Goal: Book appointment/travel/reservation

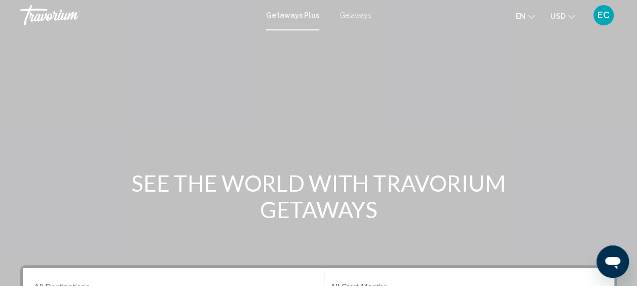
click at [351, 10] on div "Getaways Plus Getaways en English Español Français Italiano Português русский U…" at bounding box center [318, 15] width 637 height 21
click at [349, 14] on span "Getaways" at bounding box center [356, 15] width 32 height 8
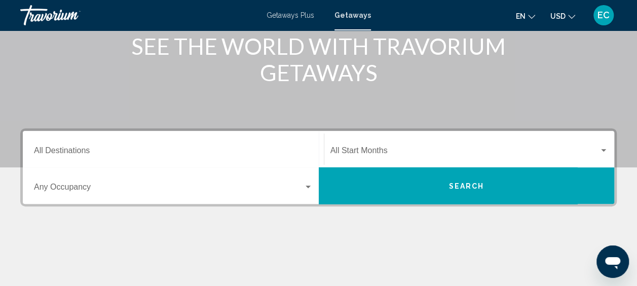
scroll to position [143, 0]
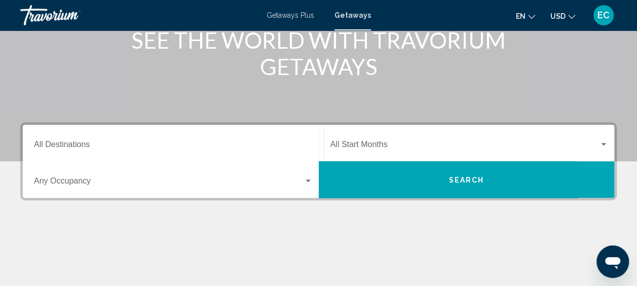
click at [110, 148] on input "Destination All Destinations" at bounding box center [173, 146] width 279 height 9
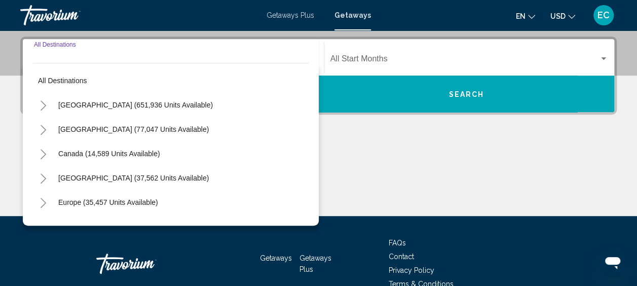
scroll to position [232, 0]
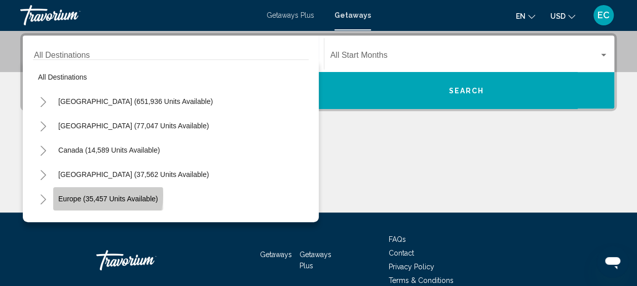
click at [90, 195] on span "Europe (35,457 units available)" at bounding box center [108, 199] width 100 height 8
type input "**********"
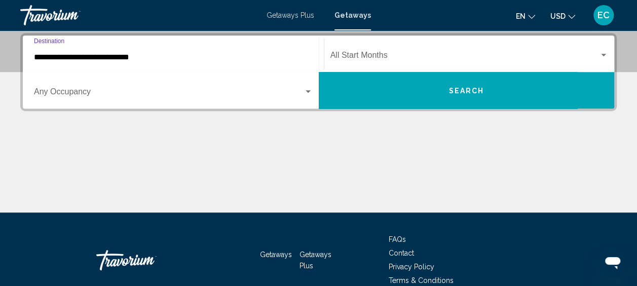
click at [113, 90] on span "Search widget" at bounding box center [169, 93] width 270 height 9
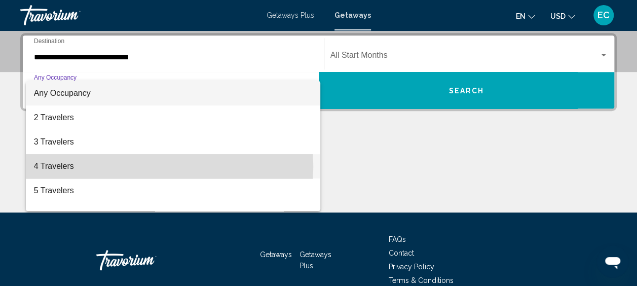
click at [57, 166] on span "4 Travelers" at bounding box center [173, 166] width 279 height 24
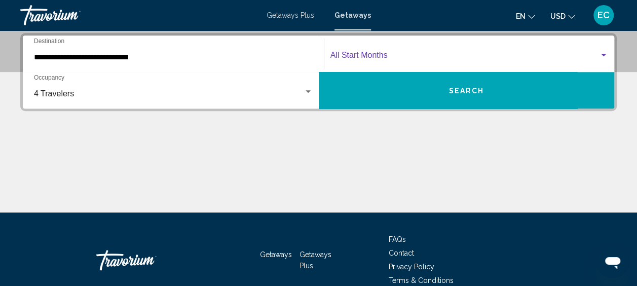
click at [371, 53] on span "Search widget" at bounding box center [464, 57] width 269 height 9
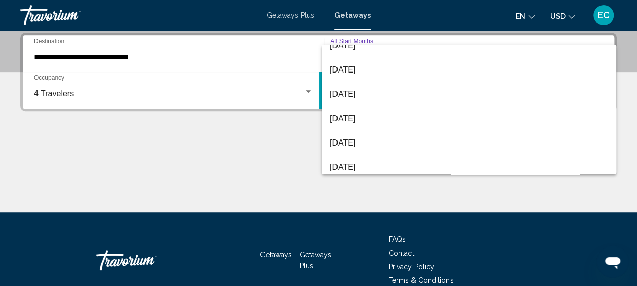
scroll to position [159, 0]
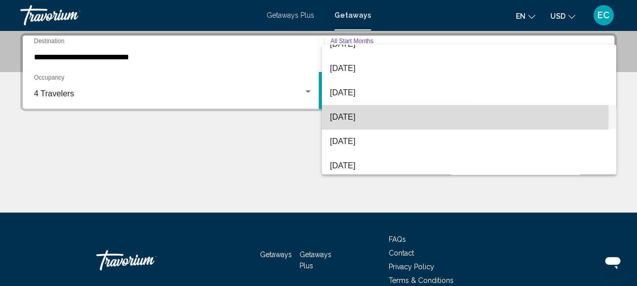
click at [348, 116] on span "[DATE]" at bounding box center [469, 117] width 278 height 24
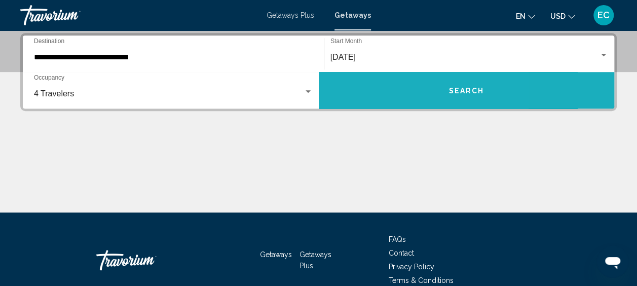
click at [379, 88] on button "Search" at bounding box center [467, 90] width 296 height 36
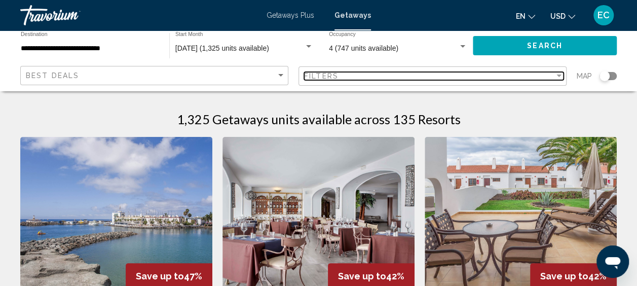
click at [559, 76] on div "Filter" at bounding box center [559, 76] width 5 height 3
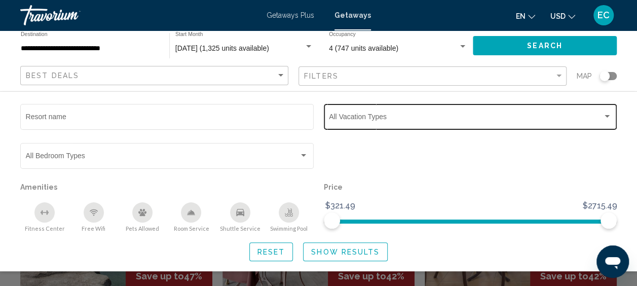
click at [605, 115] on div "Search widget" at bounding box center [607, 117] width 9 height 8
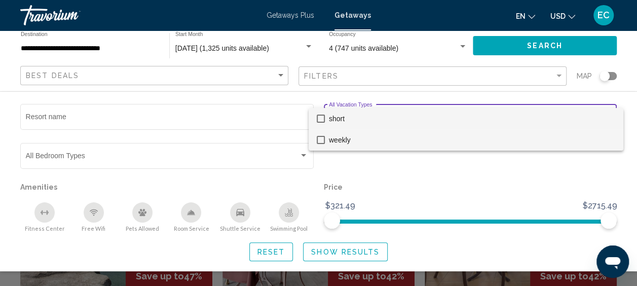
click at [346, 138] on span "weekly" at bounding box center [472, 139] width 286 height 21
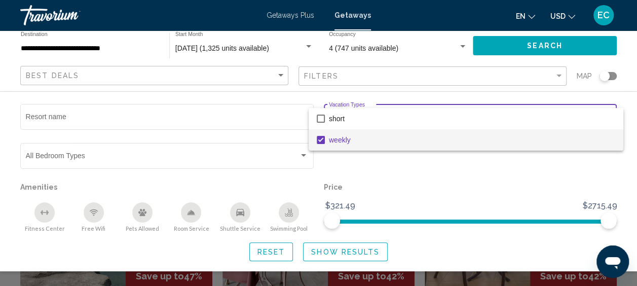
click at [331, 253] on div at bounding box center [318, 143] width 637 height 286
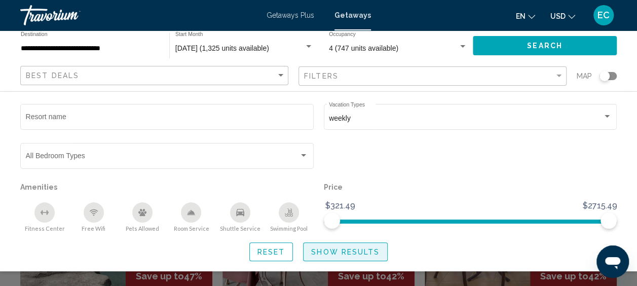
click at [343, 251] on span "Show Results" at bounding box center [345, 252] width 68 height 8
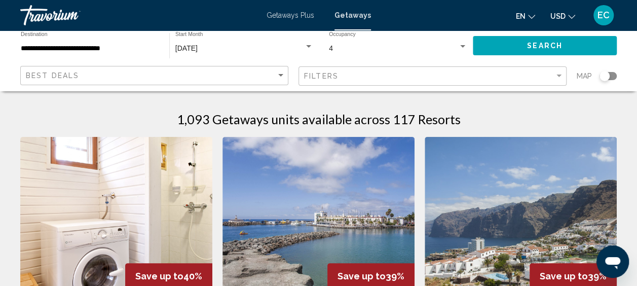
click at [292, 14] on span "Getaways Plus" at bounding box center [291, 15] width 48 height 8
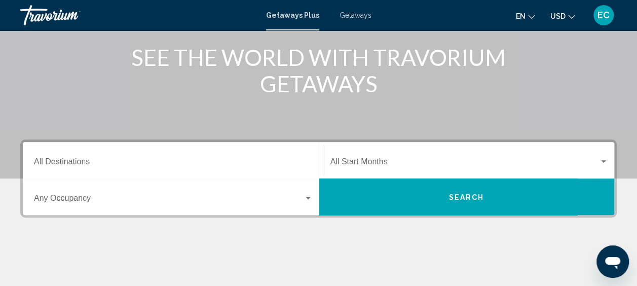
scroll to position [138, 0]
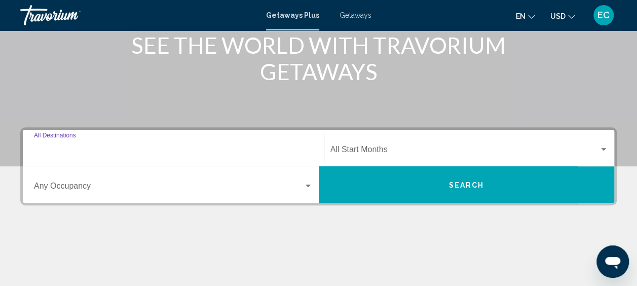
click at [78, 151] on input "Destination All Destinations" at bounding box center [173, 151] width 279 height 9
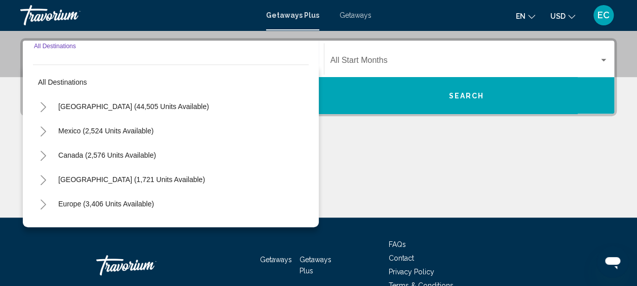
scroll to position [232, 0]
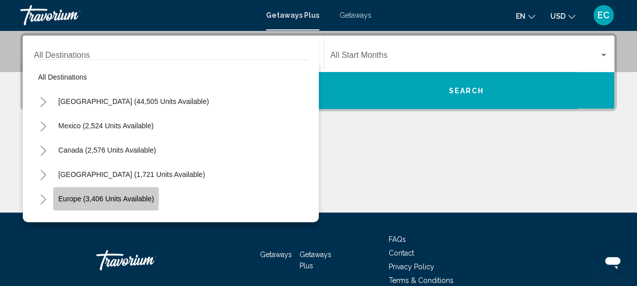
click at [69, 197] on span "Europe (3,406 units available)" at bounding box center [106, 199] width 96 height 8
type input "**********"
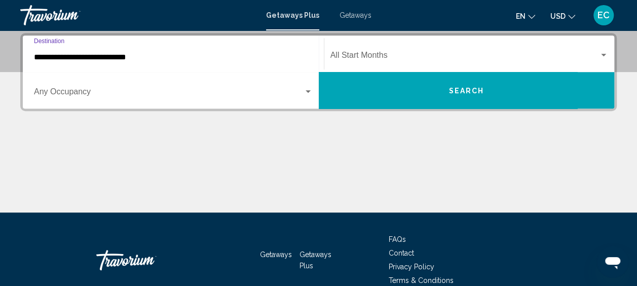
click at [358, 55] on span "Search widget" at bounding box center [464, 57] width 269 height 9
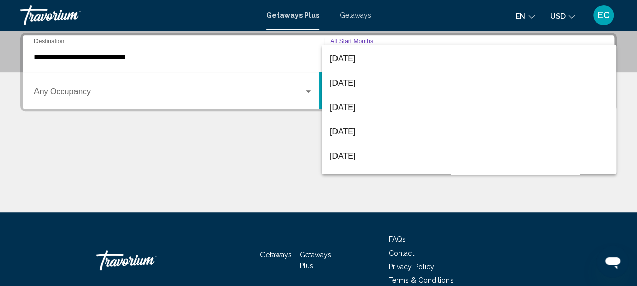
scroll to position [137, 0]
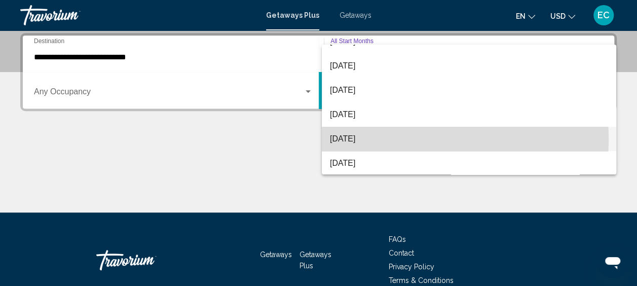
click at [352, 139] on span "[DATE]" at bounding box center [469, 139] width 278 height 24
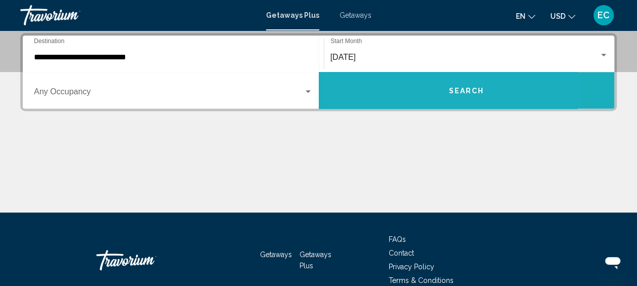
click at [405, 92] on button "Search" at bounding box center [467, 90] width 296 height 36
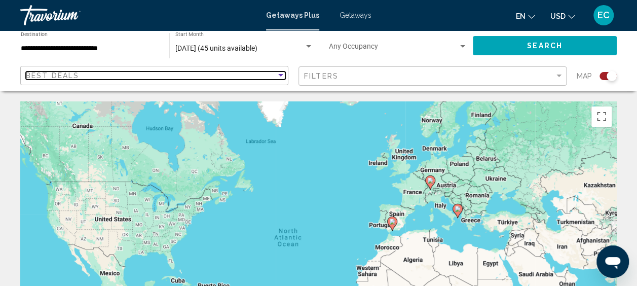
click at [128, 79] on div "Best Deals" at bounding box center [151, 75] width 250 height 8
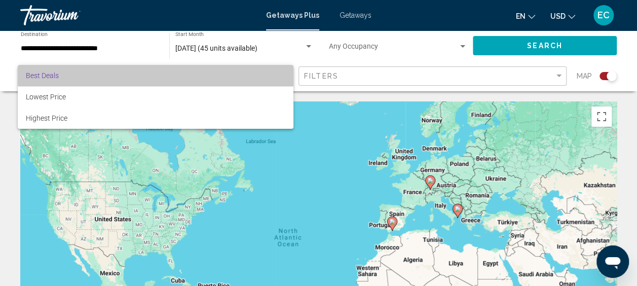
click at [128, 79] on span "Best Deals" at bounding box center [156, 75] width 260 height 21
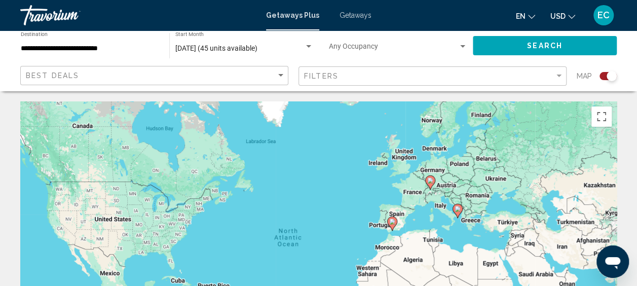
click at [430, 182] on image "Main content" at bounding box center [430, 180] width 6 height 6
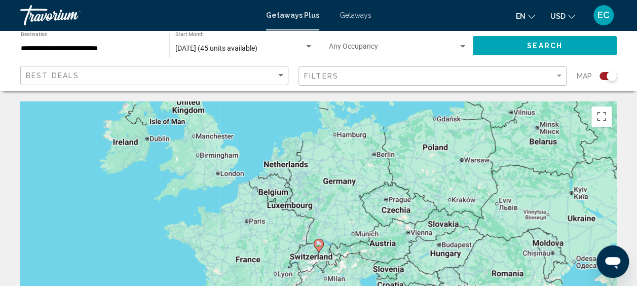
click at [317, 248] on icon "Main content" at bounding box center [318, 245] width 9 height 13
type input "**********"
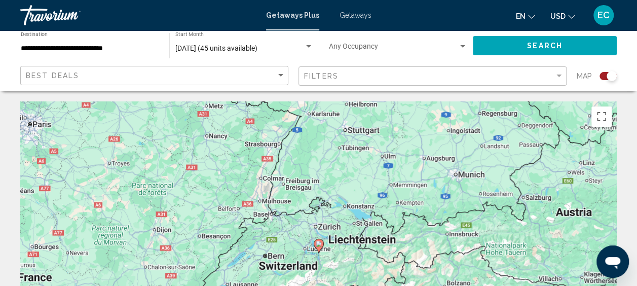
click at [317, 248] on icon "Main content" at bounding box center [318, 245] width 9 height 13
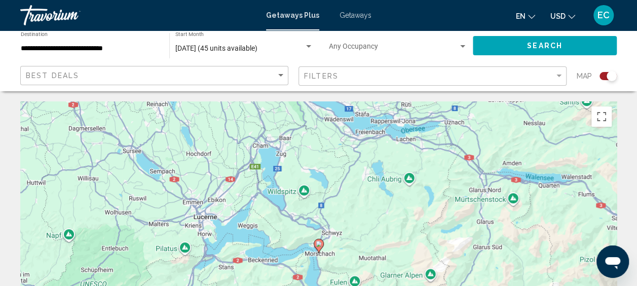
click at [317, 248] on icon "Main content" at bounding box center [318, 245] width 9 height 13
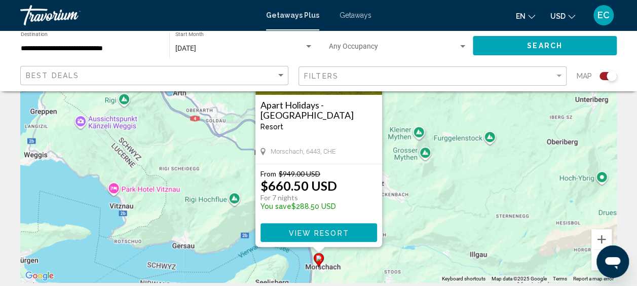
scroll to position [126, 0]
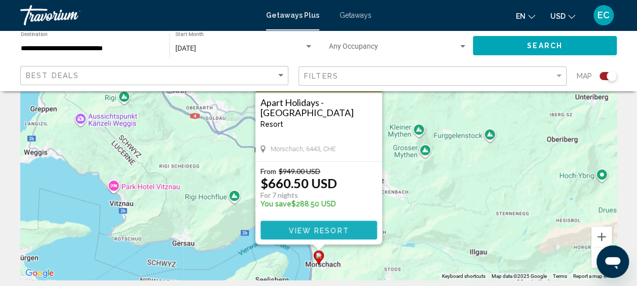
click at [293, 228] on span "View Resort" at bounding box center [318, 230] width 60 height 8
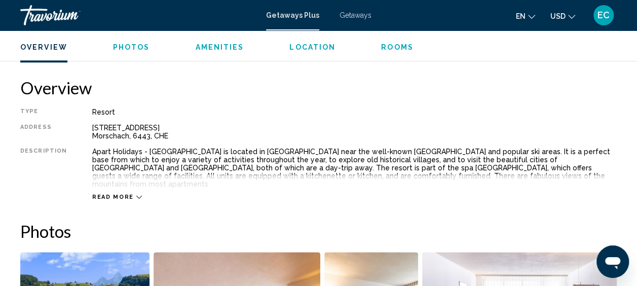
scroll to position [507, 0]
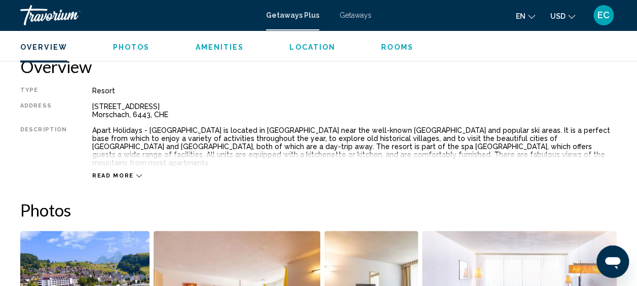
click at [136, 173] on icon "Main content" at bounding box center [139, 176] width 6 height 6
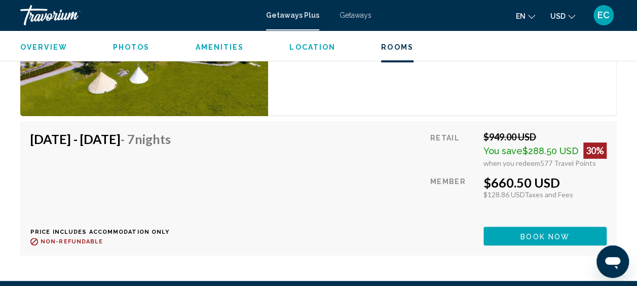
scroll to position [1970, 0]
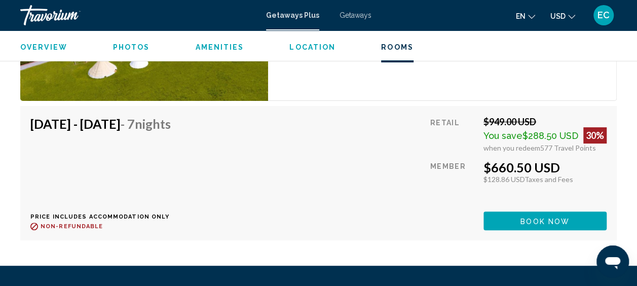
click at [555, 216] on span "Book now" at bounding box center [545, 220] width 49 height 8
